Goal: Task Accomplishment & Management: Manage account settings

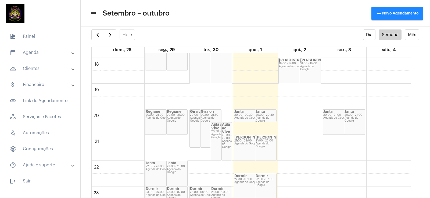
scroll to position [470, 0]
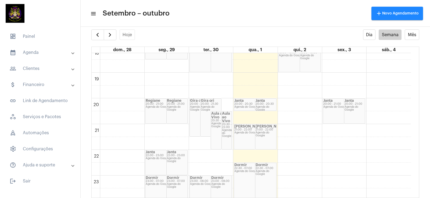
click at [246, 134] on div "Agenda do Google" at bounding box center [254, 133] width 41 height 3
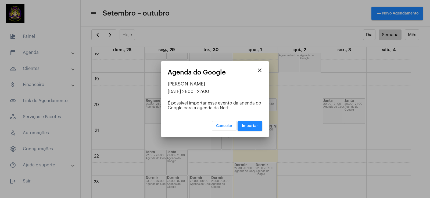
click at [254, 122] on button "Importar" at bounding box center [249, 126] width 25 height 10
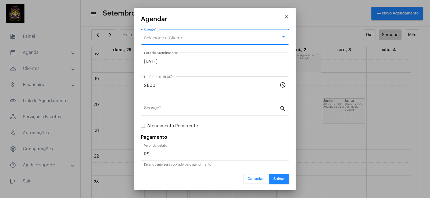
click at [172, 36] on div "Selecione o Cliente" at bounding box center [212, 38] width 137 height 5
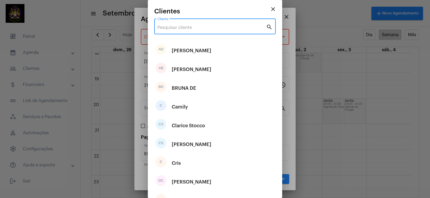
click at [165, 27] on input "Cliente" at bounding box center [211, 27] width 108 height 5
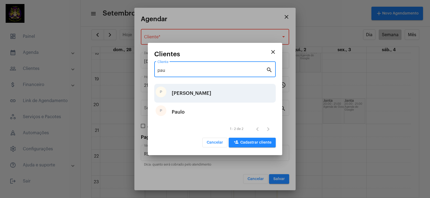
type input "pau"
click at [197, 91] on div "P Paula" at bounding box center [214, 93] width 121 height 19
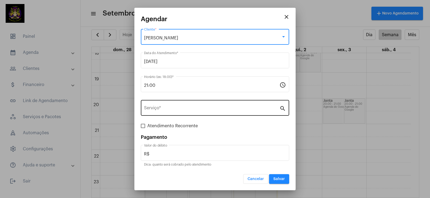
click at [205, 104] on div "Serviço *" at bounding box center [211, 107] width 135 height 17
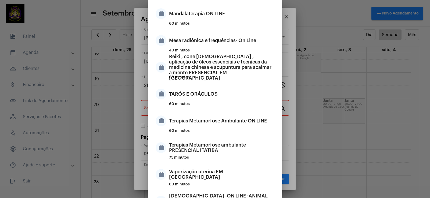
scroll to position [109, 0]
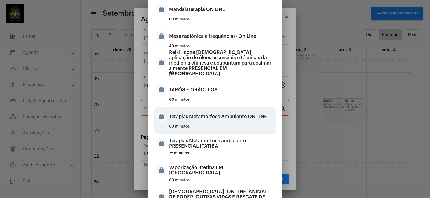
click at [230, 119] on div "Terapias Metamorfose Ambulante ON LINE" at bounding box center [221, 117] width 105 height 16
type input "Terapias Metamorfose Ambulante ON LINE"
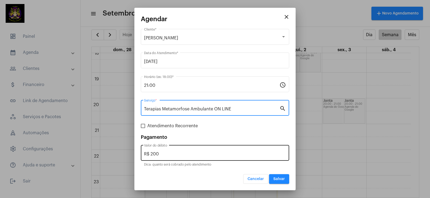
click at [188, 147] on div "R$ 200 Valor do débito" at bounding box center [215, 152] width 142 height 17
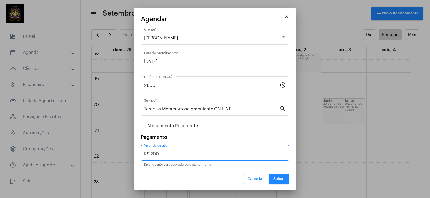
click at [139, 156] on mat-dialog-container "close Agendar Paula Cliente * [DATE] Data do Atendimento * 21:00 Horário (ex: 1…" at bounding box center [214, 99] width 161 height 183
type input "R$"
click at [281, 178] on span "Salvar" at bounding box center [279, 179] width 12 height 4
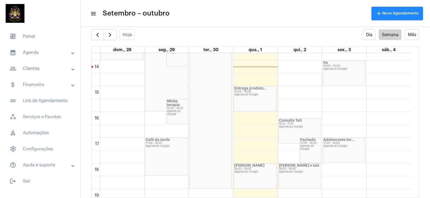
scroll to position [399, 0]
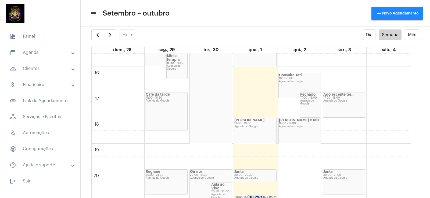
click at [300, 129] on div "[PERSON_NAME] e tais 18:00 - 19:00 Agenda do Google" at bounding box center [299, 130] width 42 height 25
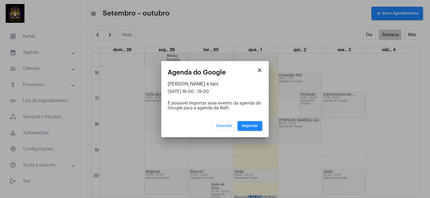
click at [256, 125] on span "Importar" at bounding box center [250, 126] width 16 height 4
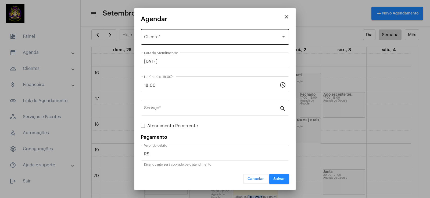
click at [169, 39] on span "Selecione o Cliente" at bounding box center [212, 38] width 137 height 5
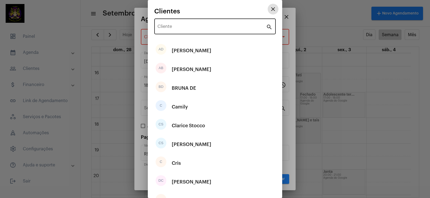
click at [183, 22] on div "Cliente" at bounding box center [211, 25] width 108 height 17
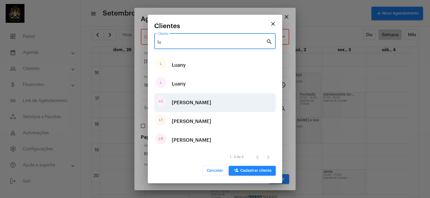
type input "lu"
click at [213, 102] on div "LC [PERSON_NAME]" at bounding box center [214, 102] width 121 height 19
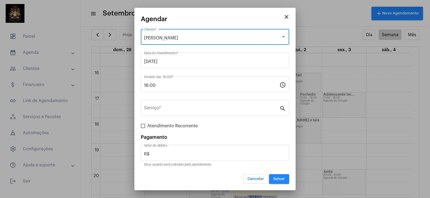
type input "R$ 125"
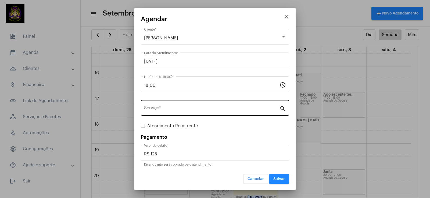
click at [217, 112] on div "Serviço *" at bounding box center [211, 107] width 135 height 17
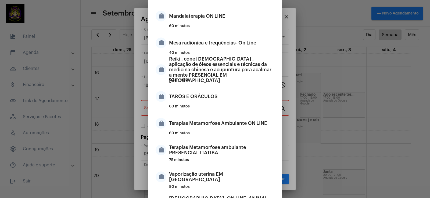
scroll to position [106, 0]
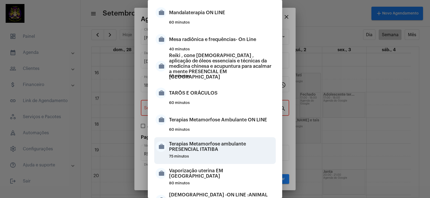
click at [251, 147] on div "Terapias Metamorfose ambulante PRESENCIAL ITATIBA" at bounding box center [221, 147] width 105 height 16
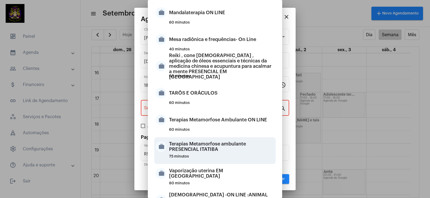
type input "Terapias Metamorfose ambulante PRESENCIAL ITATIBA"
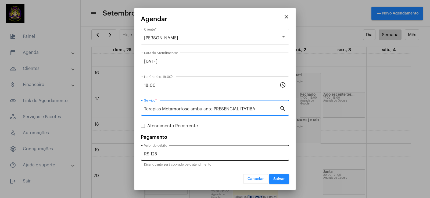
click at [209, 152] on input "R$ 125" at bounding box center [215, 154] width 142 height 5
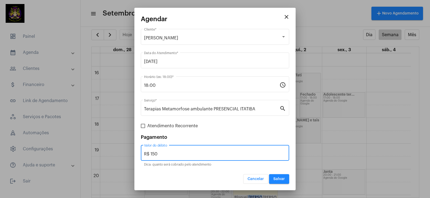
type input "R$ 150"
click at [279, 179] on span "Salvar" at bounding box center [279, 179] width 12 height 4
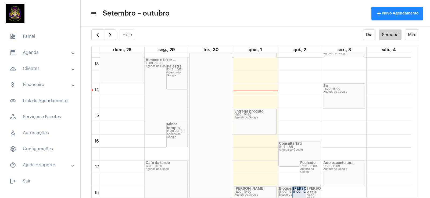
scroll to position [357, 0]
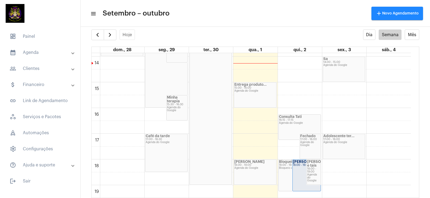
click at [337, 65] on div "Agenda do Google" at bounding box center [343, 65] width 41 height 3
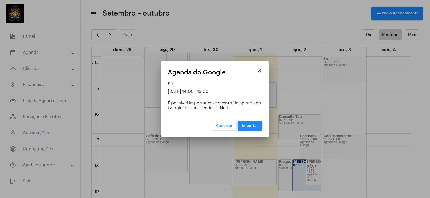
click at [254, 124] on span "Importar" at bounding box center [250, 126] width 16 height 4
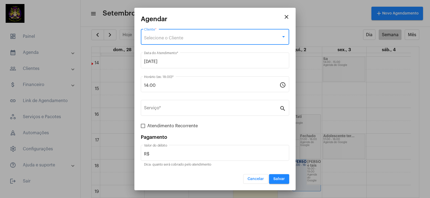
click at [195, 39] on div "Selecione o Cliente" at bounding box center [212, 38] width 137 height 5
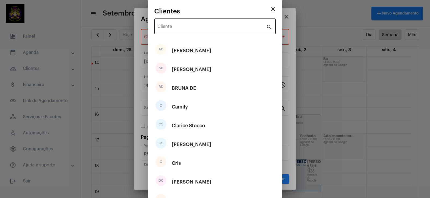
click at [181, 24] on div "Cliente" at bounding box center [211, 25] width 108 height 17
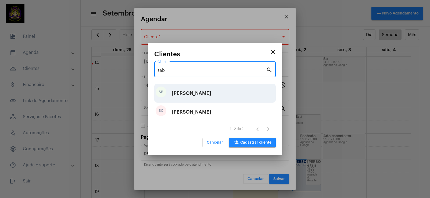
type input "sab"
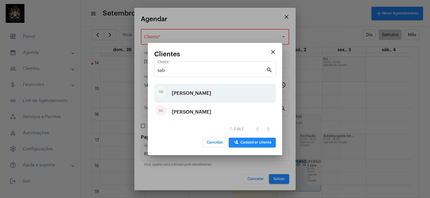
click at [211, 89] on div "[PERSON_NAME]" at bounding box center [191, 93] width 39 height 16
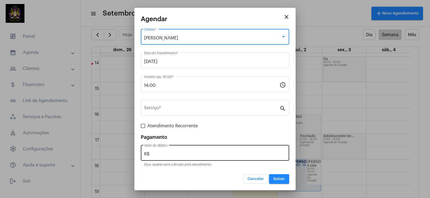
click at [196, 150] on div "R$ Valor do débito" at bounding box center [215, 152] width 142 height 17
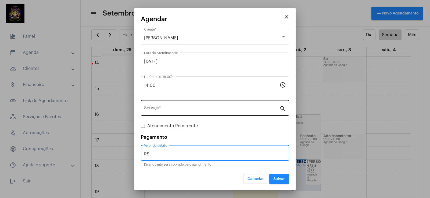
click at [237, 101] on div "Serviço *" at bounding box center [211, 107] width 135 height 17
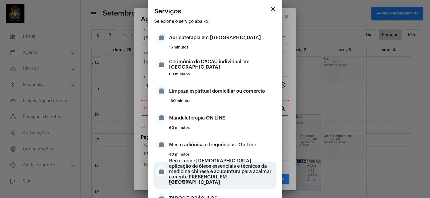
click at [247, 168] on div "Reiki , cone [DEMOGRAPHIC_DATA] , aplicação de óleos essenciais e técnicas da m…" at bounding box center [221, 172] width 105 height 16
type input "Reiki , cone [DEMOGRAPHIC_DATA] , aplicação de óleos essenciais e técnicas da m…"
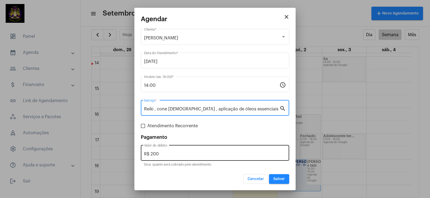
click at [203, 146] on div "R$ 200 Valor do débito" at bounding box center [215, 152] width 142 height 17
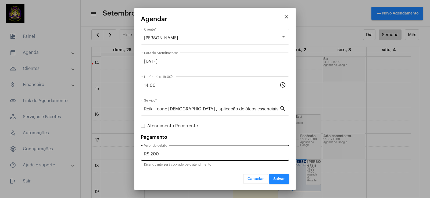
click at [211, 149] on div "R$ 200 Valor do débito" at bounding box center [215, 152] width 142 height 17
drag, startPoint x: 210, startPoint y: 150, endPoint x: 151, endPoint y: 147, distance: 59.4
click at [151, 147] on div "R$ 200 Valor do débito" at bounding box center [215, 152] width 142 height 17
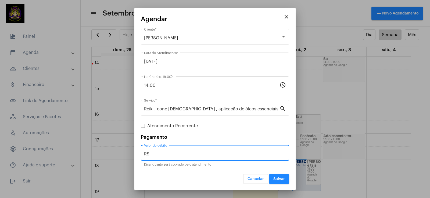
type input "R$"
click at [282, 178] on span "Salvar" at bounding box center [279, 179] width 12 height 4
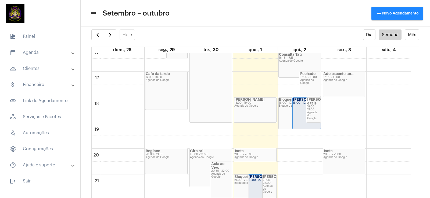
scroll to position [423, 0]
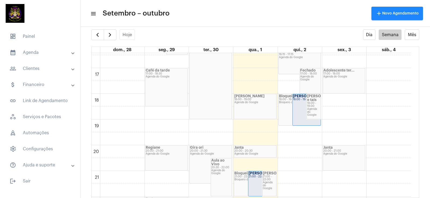
click at [332, 85] on div "Adolescente ter... 17:00 - 18:00 Agenda do Google" at bounding box center [344, 80] width 42 height 25
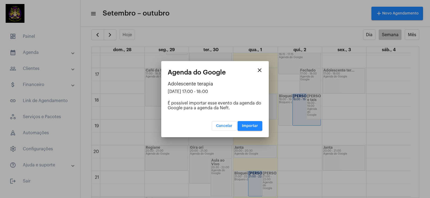
click at [247, 127] on span "Importar" at bounding box center [250, 126] width 16 height 4
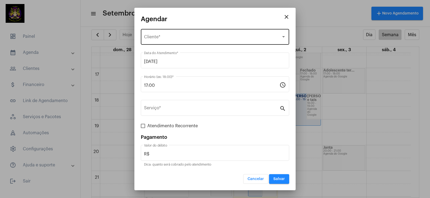
click at [199, 36] on div "Selecione o Cliente" at bounding box center [212, 38] width 137 height 5
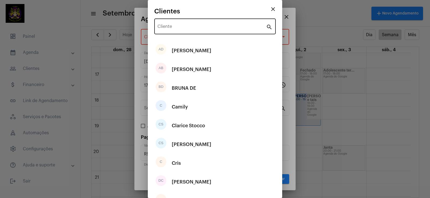
click at [198, 31] on div "Cliente" at bounding box center [211, 25] width 108 height 17
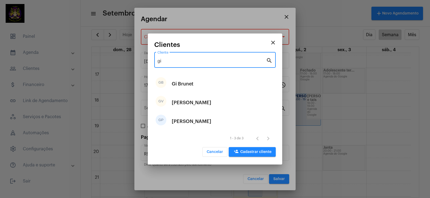
type input "gi"
click at [263, 152] on span "person_add Cadastrar cliente" at bounding box center [252, 152] width 38 height 4
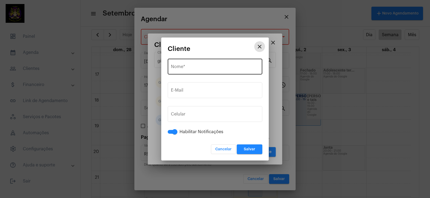
click at [184, 67] on input "Nome *" at bounding box center [215, 68] width 88 height 5
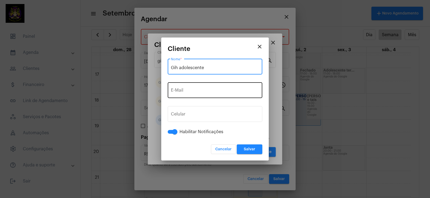
type input "Gih adolescente"
click at [201, 86] on div "E-Mail" at bounding box center [215, 89] width 88 height 17
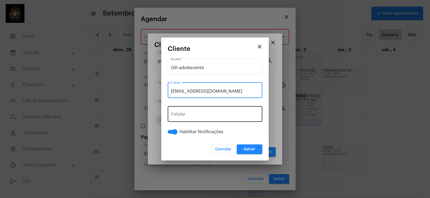
type input "[EMAIL_ADDRESS][DOMAIN_NAME]"
click at [191, 112] on button "+55" at bounding box center [183, 115] width 24 height 13
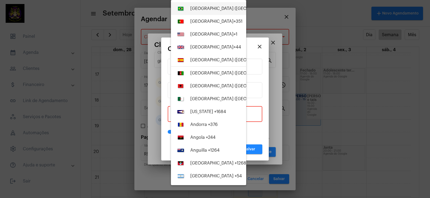
click at [211, 4] on button "[GEOGRAPHIC_DATA] ([GEOGRAPHIC_DATA]) +55" at bounding box center [208, 8] width 75 height 13
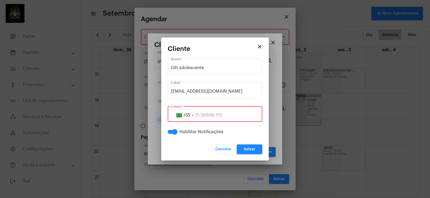
click at [213, 112] on div "+55 Celular" at bounding box center [215, 113] width 88 height 17
type input "1"
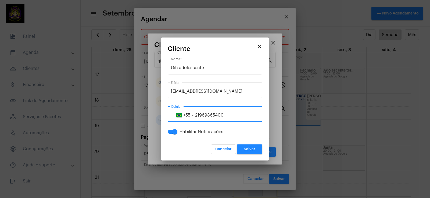
type input "21969365400"
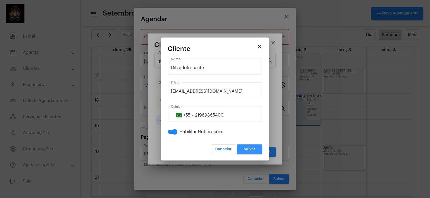
click at [257, 148] on button "Salvar" at bounding box center [250, 150] width 26 height 10
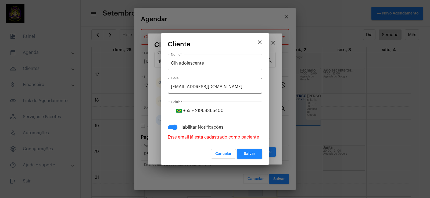
click at [173, 84] on div "[EMAIL_ADDRESS][DOMAIN_NAME] E-Mail" at bounding box center [215, 85] width 88 height 17
click at [175, 85] on input "[EMAIL_ADDRESS][DOMAIN_NAME]" at bounding box center [215, 87] width 88 height 5
type input "[EMAIL_ADDRESS][DOMAIN_NAME]"
click at [245, 155] on span "Salvar" at bounding box center [249, 154] width 12 height 4
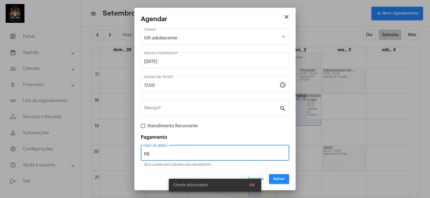
click at [228, 154] on input "R$" at bounding box center [215, 154] width 142 height 5
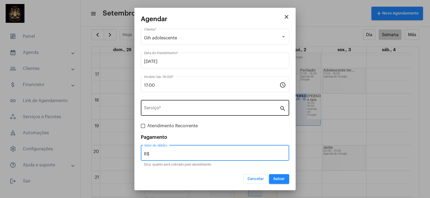
click at [194, 108] on input "Serviço *" at bounding box center [211, 109] width 135 height 5
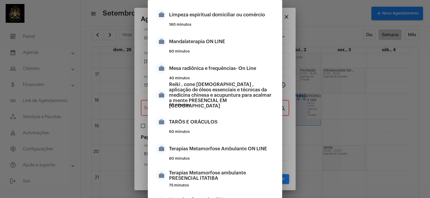
scroll to position [86, 0]
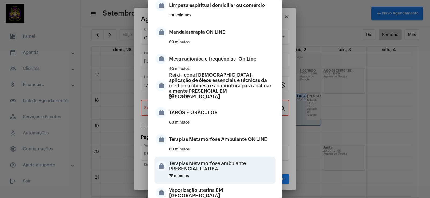
click at [250, 165] on div "Terapias Metamorfose ambulante PRESENCIAL ITATIBA" at bounding box center [221, 166] width 105 height 16
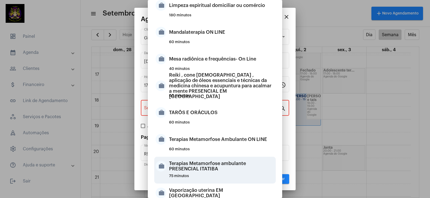
type input "Terapias Metamorfose ambulante PRESENCIAL ITATIBA"
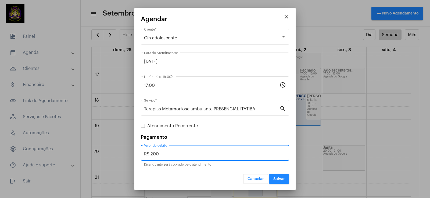
drag, startPoint x: 260, startPoint y: 155, endPoint x: 160, endPoint y: 147, distance: 100.4
click at [160, 147] on div "R$ 200 Valor do débito" at bounding box center [215, 152] width 142 height 17
type input "R$ 150"
click at [278, 180] on span "Salvar" at bounding box center [279, 179] width 12 height 4
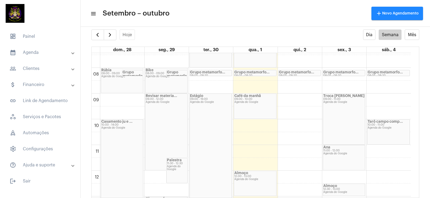
scroll to position [190, 0]
click at [353, 157] on div "Ana 11:00 - 12:00 Agenda do Google" at bounding box center [344, 159] width 42 height 25
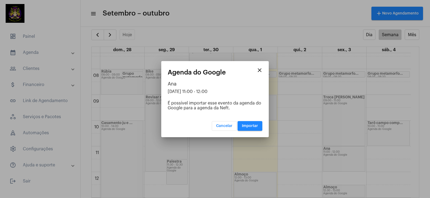
click at [248, 125] on span "Importar" at bounding box center [250, 126] width 16 height 4
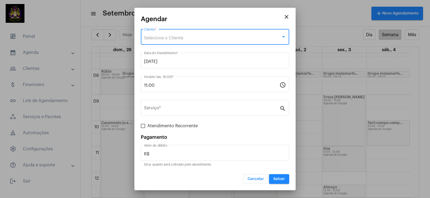
click at [215, 38] on div "Selecione o Cliente" at bounding box center [212, 38] width 137 height 5
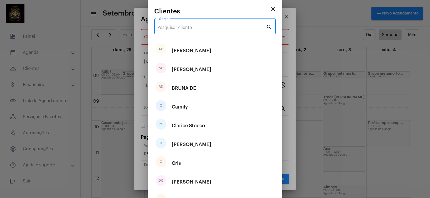
click at [213, 28] on input "Cliente" at bounding box center [211, 27] width 108 height 5
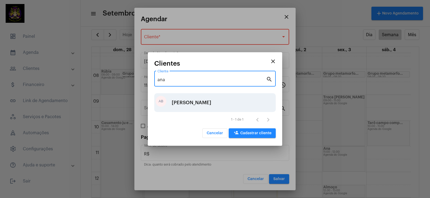
type input "ana"
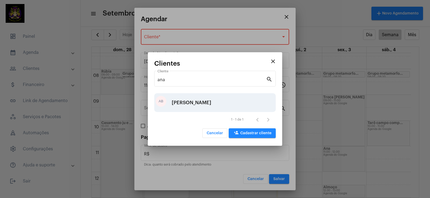
click at [223, 103] on div "AB [PERSON_NAME]" at bounding box center [214, 102] width 121 height 19
type input "R$ 125"
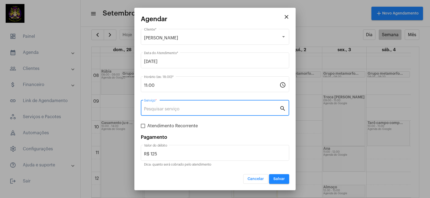
click at [223, 110] on input "Serviço *" at bounding box center [211, 109] width 135 height 5
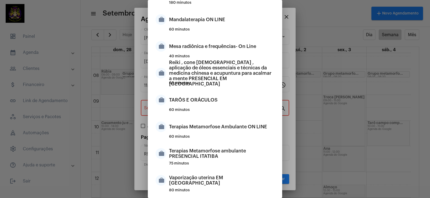
scroll to position [100, 0]
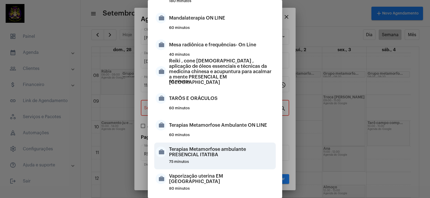
click at [226, 154] on div "Terapias Metamorfose ambulante PRESENCIAL ITATIBA" at bounding box center [221, 152] width 105 height 16
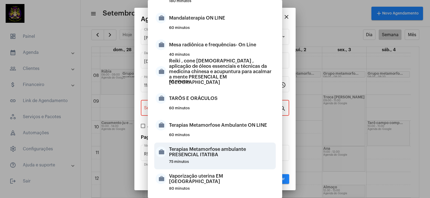
type input "Terapias Metamorfose ambulante PRESENCIAL ITATIBA"
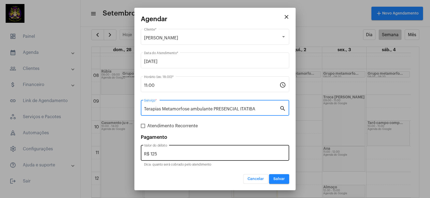
click at [232, 156] on input "R$ 125" at bounding box center [215, 154] width 142 height 5
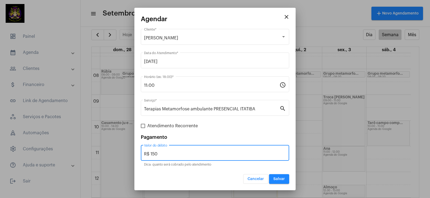
type input "R$ 150"
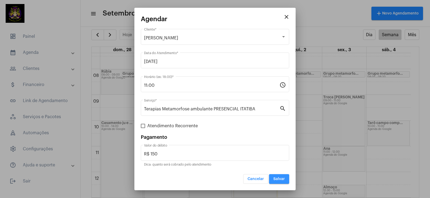
click at [281, 178] on span "Salvar" at bounding box center [279, 179] width 12 height 4
